Goal: Information Seeking & Learning: Learn about a topic

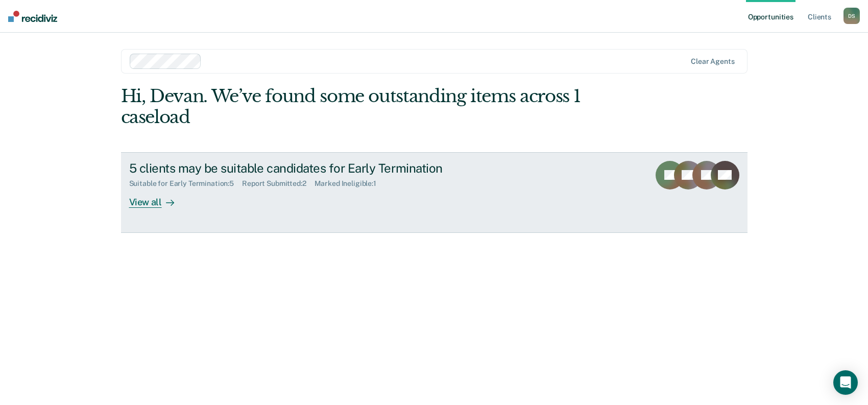
click at [150, 208] on link "5 clients may be suitable candidates for Early Termination Suitable for Early T…" at bounding box center [434, 192] width 626 height 81
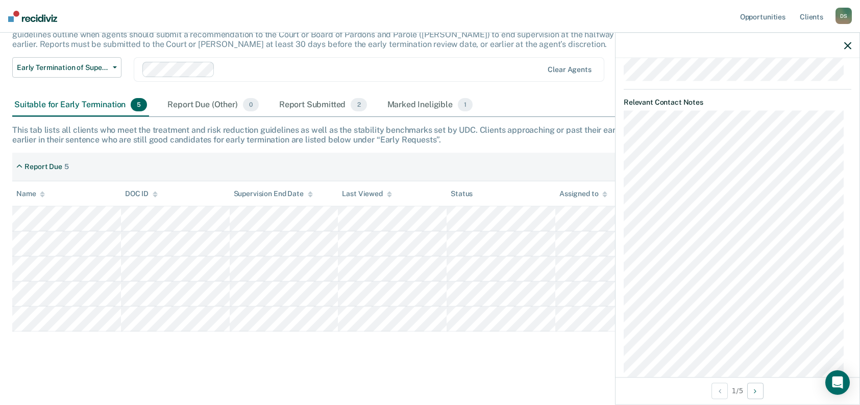
scroll to position [561, 0]
click at [846, 47] on icon "button" at bounding box center [847, 45] width 7 height 7
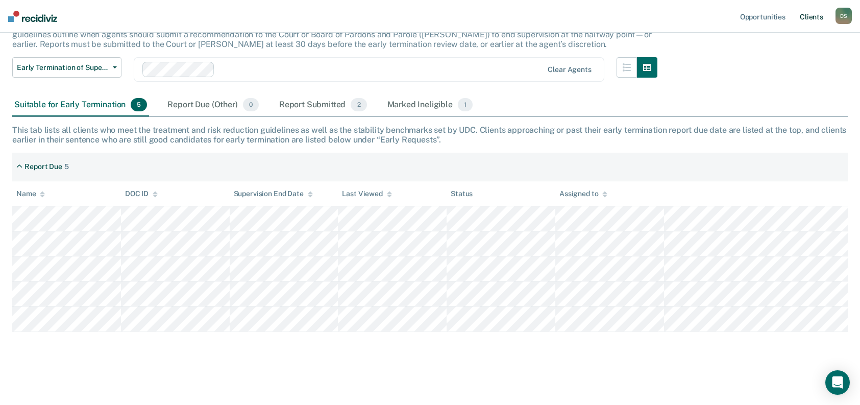
click at [816, 17] on link "Client s" at bounding box center [812, 16] width 28 height 33
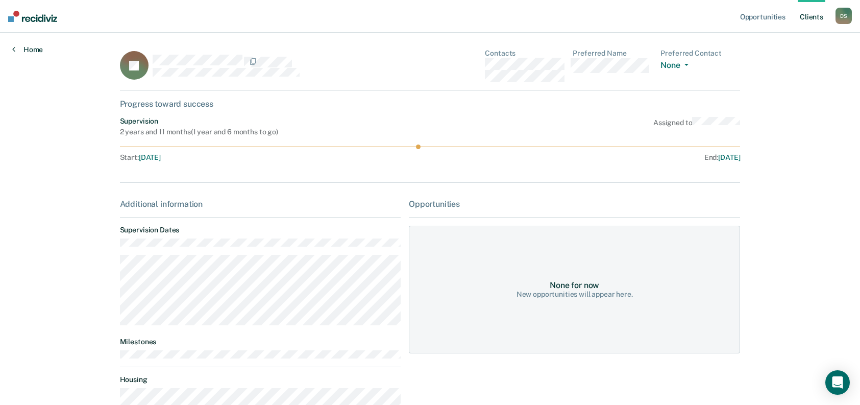
click at [27, 48] on link "Home" at bounding box center [27, 49] width 31 height 9
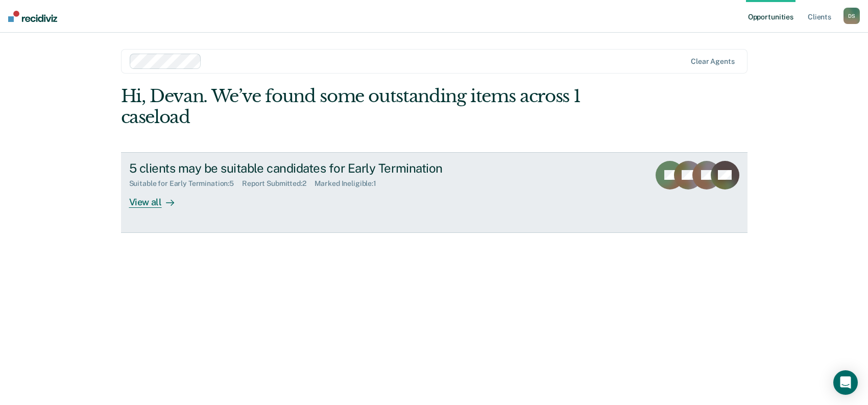
click at [152, 204] on div "View all" at bounding box center [157, 198] width 57 height 20
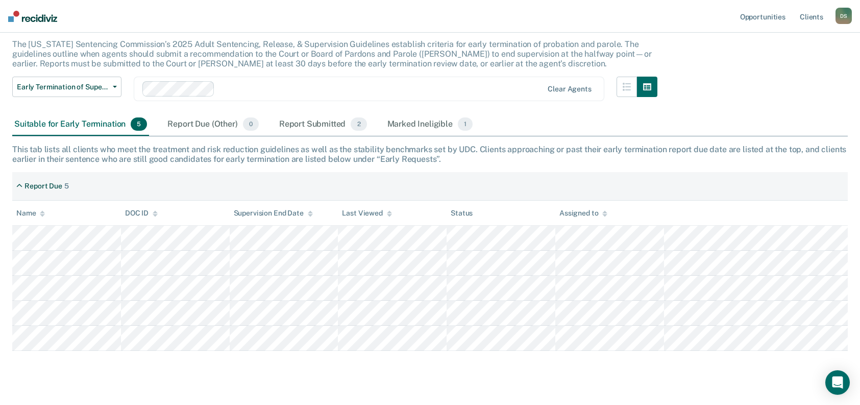
scroll to position [80, 0]
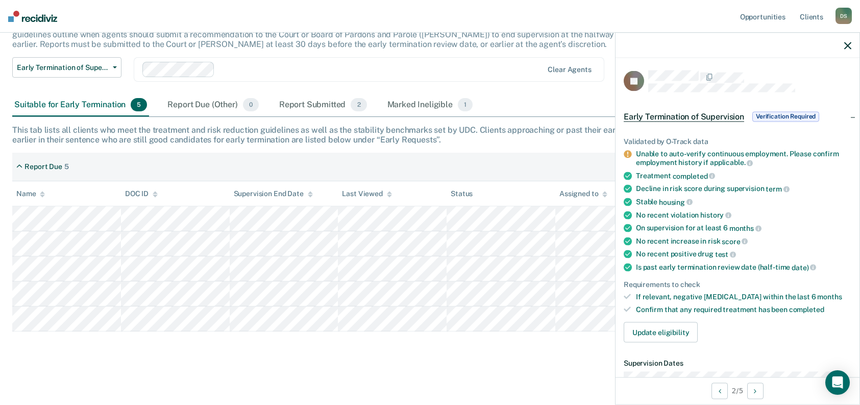
click at [69, 353] on div "Early Termination of Supervision The [US_STATE] Sentencing Commission’s 2025 Ad…" at bounding box center [429, 176] width 835 height 370
